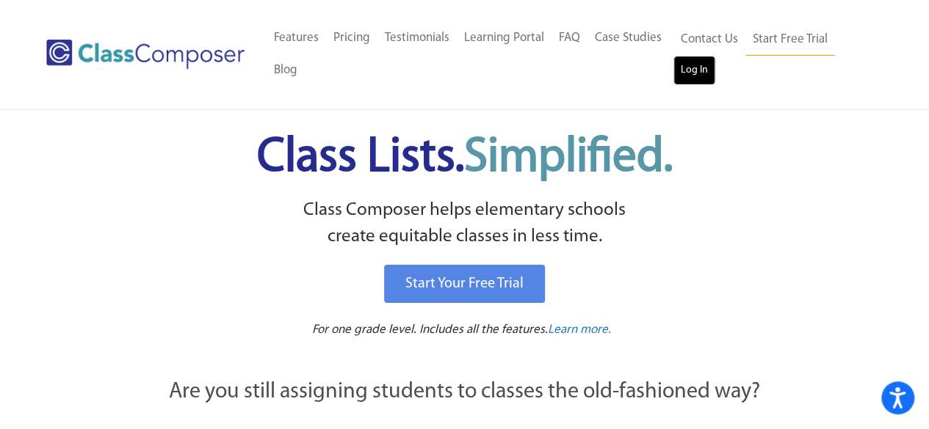
click at [705, 68] on link "Log In" at bounding box center [694, 70] width 42 height 29
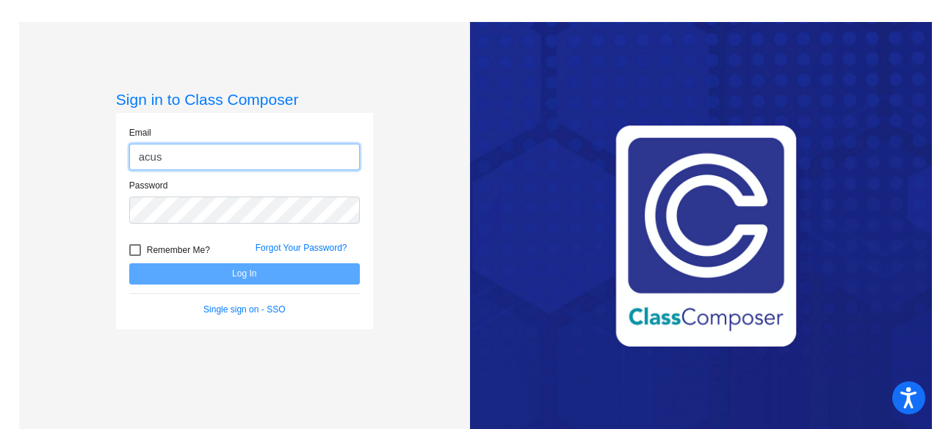
type input "[EMAIL_ADDRESS][DOMAIN_NAME]"
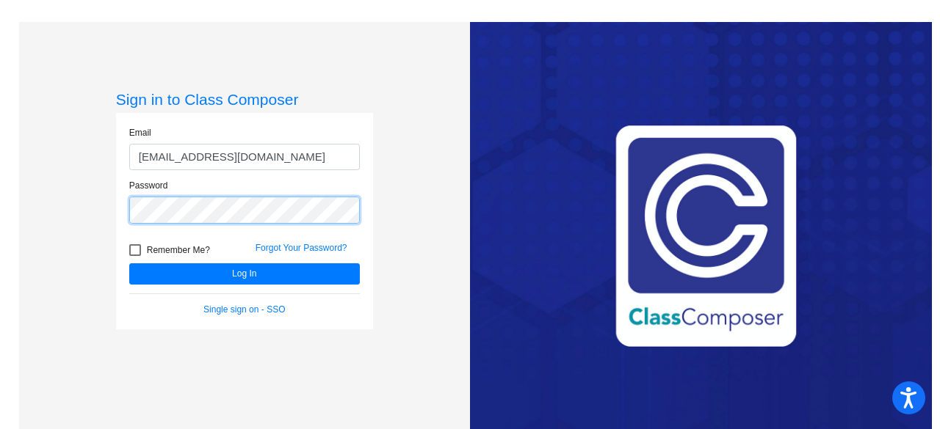
click at [129, 264] on button "Log In" at bounding box center [244, 274] width 231 height 21
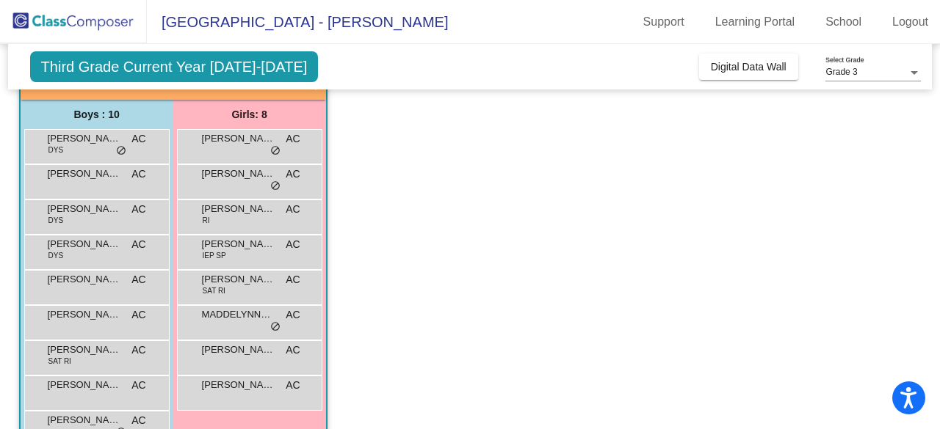
scroll to position [106, 0]
click at [718, 70] on span "Digital Data Wall" at bounding box center [749, 67] width 76 height 12
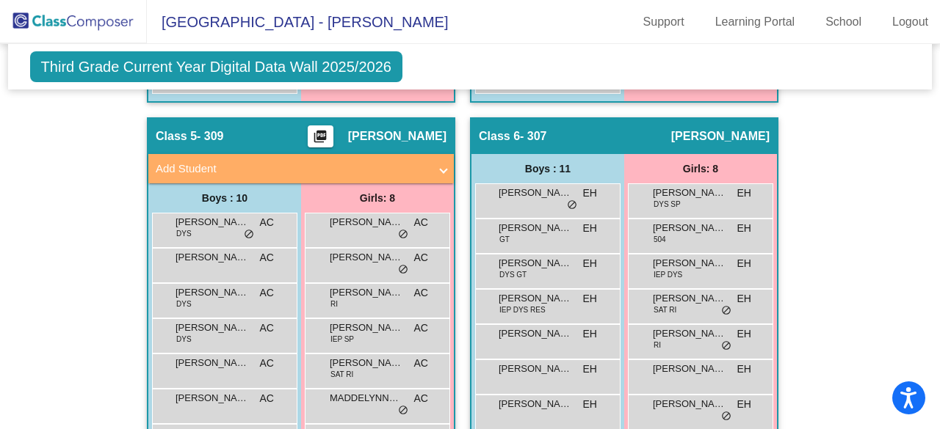
scroll to position [1358, 0]
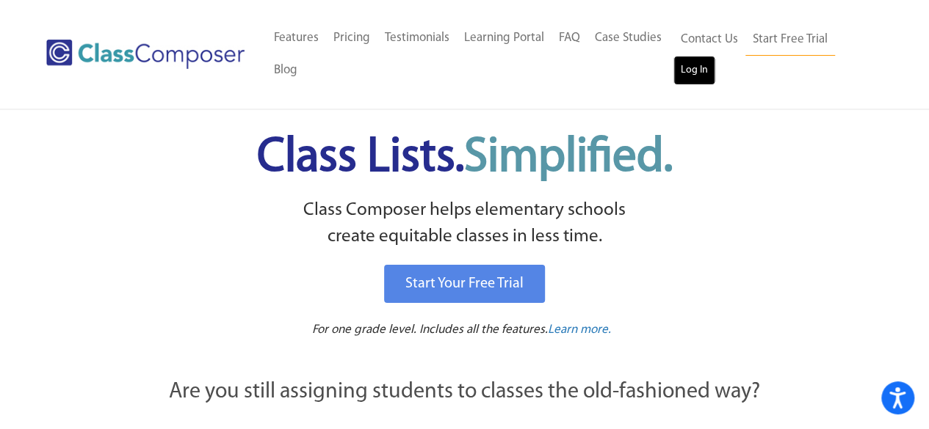
click at [678, 70] on link "Log In" at bounding box center [694, 70] width 42 height 29
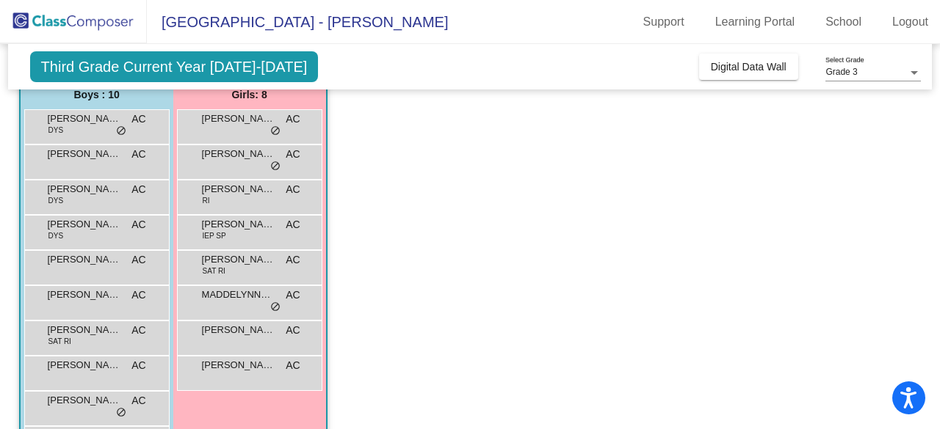
scroll to position [126, 0]
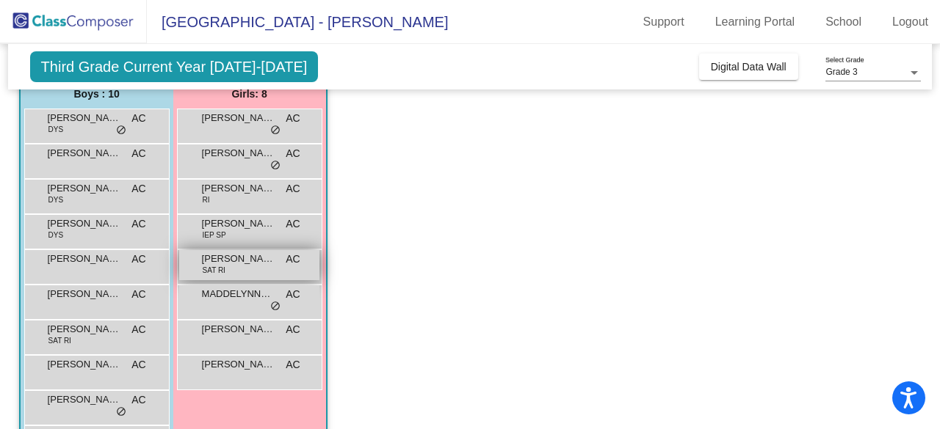
click at [242, 257] on span "JOSEPHINE MATA" at bounding box center [238, 259] width 73 height 15
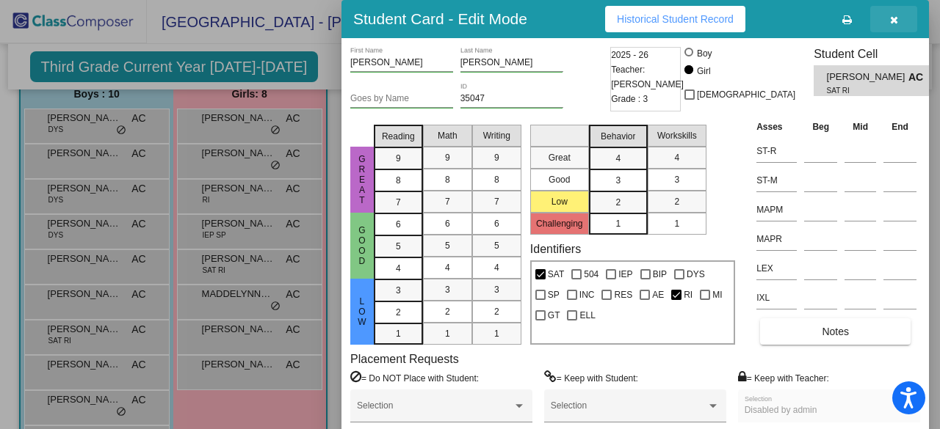
click at [896, 15] on icon "button" at bounding box center [894, 20] width 8 height 10
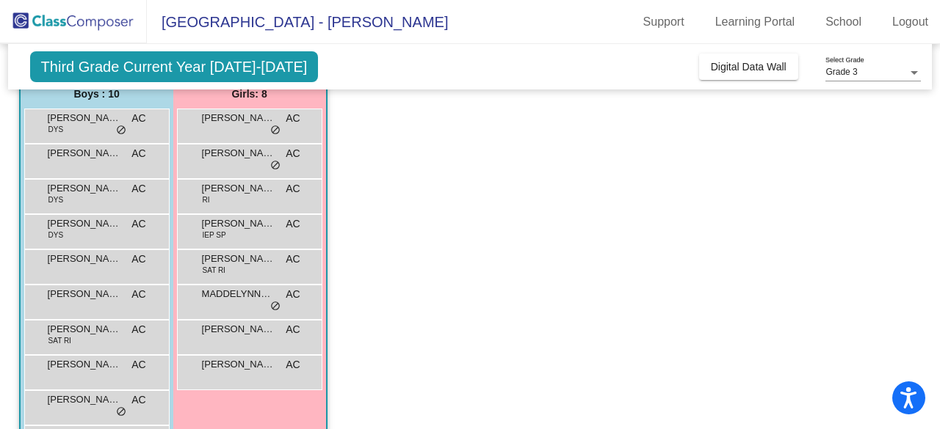
click at [461, 249] on app-classroom "Class 5 - 309 picture_as_pdf Anna Custer Add Student First Name Last Name Stude…" at bounding box center [470, 248] width 902 height 471
click at [0, 0] on div "Girls: 8" at bounding box center [0, 0] width 0 height 0
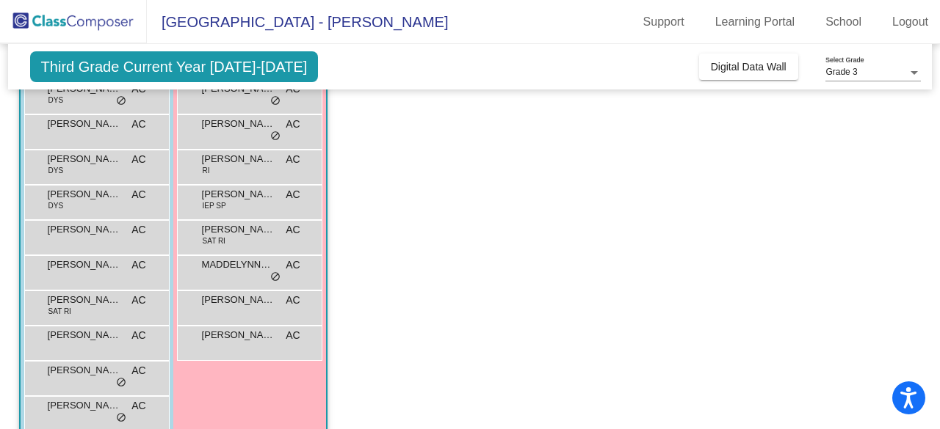
scroll to position [181, 0]
